Goal: Task Accomplishment & Management: Complete application form

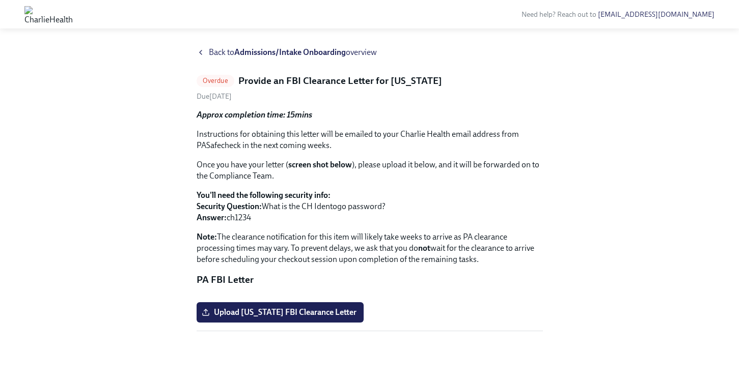
scroll to position [122, 0]
drag, startPoint x: 335, startPoint y: 238, endPoint x: 408, endPoint y: 245, distance: 73.7
click at [408, 294] on button "Zoom image" at bounding box center [370, 294] width 346 height 0
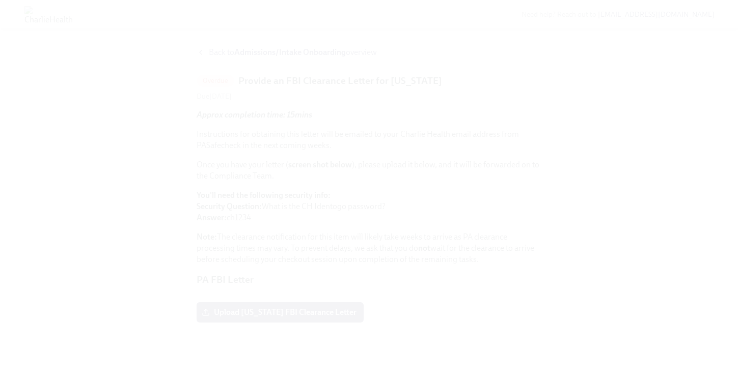
click at [588, 39] on button "Unzoom image" at bounding box center [369, 190] width 739 height 380
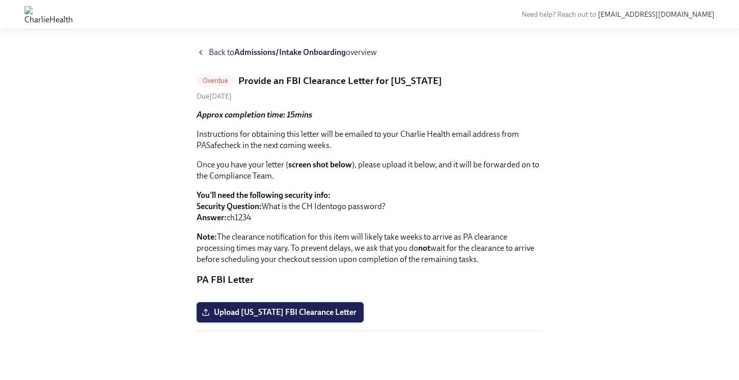
click at [296, 316] on span "Upload [US_STATE] FBI Clearance Letter" at bounding box center [280, 313] width 153 height 10
click at [0, 0] on input "Upload [US_STATE] FBI Clearance Letter" at bounding box center [0, 0] width 0 height 0
click at [355, 294] on button "Zoom image" at bounding box center [370, 294] width 346 height 0
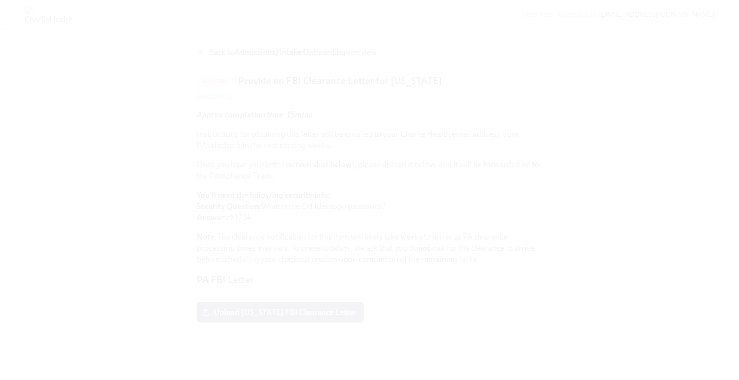
click at [259, 326] on button "Unzoom image" at bounding box center [369, 190] width 739 height 380
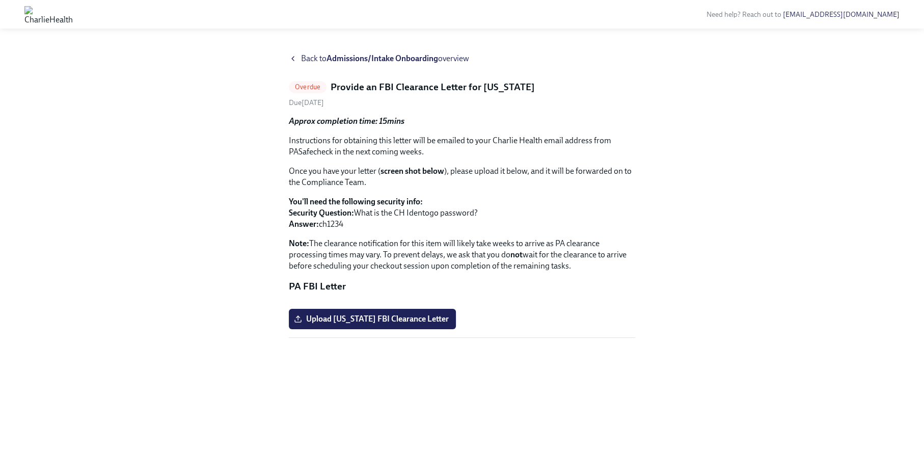
scroll to position [12, 0]
click at [689, 104] on div "Back to Admissions/Intake Onboarding overview Overdue Provide an FBI Clearance …" at bounding box center [461, 252] width 875 height 398
drag, startPoint x: 378, startPoint y: 74, endPoint x: 535, endPoint y: 80, distance: 157.0
click at [535, 80] on div "Overdue Provide an FBI Clearance Letter for [US_STATE]" at bounding box center [462, 86] width 346 height 13
copy h5 "FBI Clearance Letter for [US_STATE]"
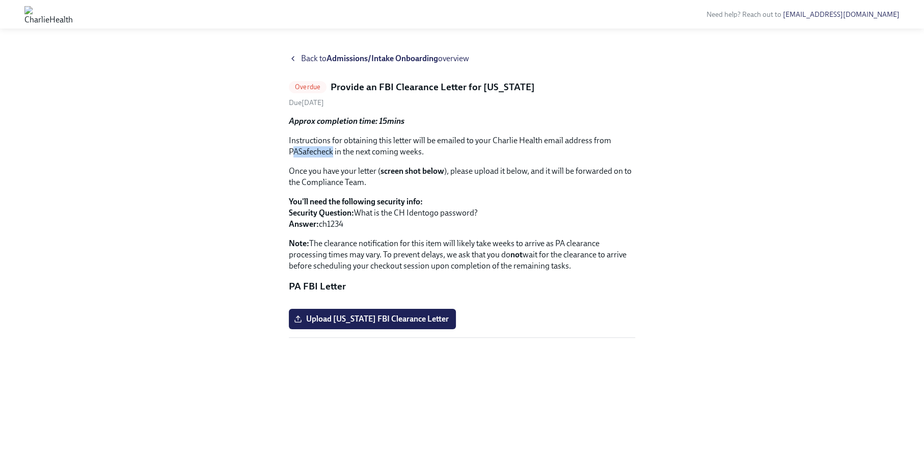
drag, startPoint x: 291, startPoint y: 138, endPoint x: 331, endPoint y: 138, distance: 39.7
click at [332, 138] on p "Instructions for obtaining this letter will be emailed to your Charlie Health e…" at bounding box center [462, 146] width 346 height 22
drag, startPoint x: 289, startPoint y: 137, endPoint x: 332, endPoint y: 137, distance: 43.3
click at [332, 137] on p "Instructions for obtaining this letter will be emailed to your Charlie Health e…" at bounding box center [462, 146] width 346 height 22
copy p "PASafecheck"
